Goal: Find specific page/section: Find specific page/section

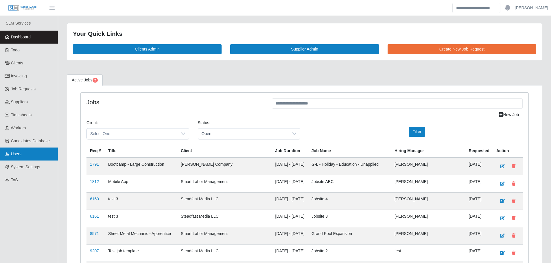
click at [31, 154] on link "Users" at bounding box center [29, 154] width 58 height 13
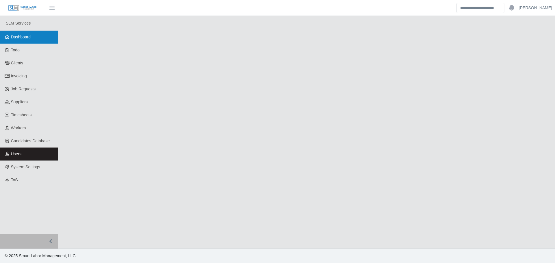
click at [43, 37] on link "Dashboard" at bounding box center [29, 37] width 58 height 13
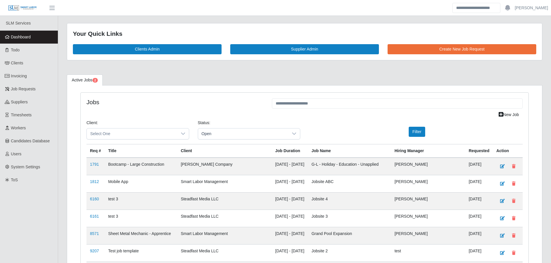
click at [41, 38] on link "Dashboard" at bounding box center [29, 37] width 58 height 13
click at [37, 39] on link "Dashboard" at bounding box center [29, 37] width 58 height 13
